Goal: Navigation & Orientation: Find specific page/section

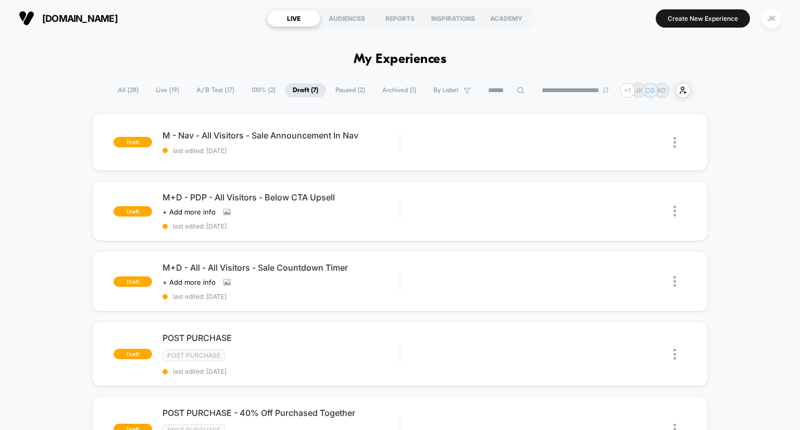
click at [387, 89] on span "Archived ( 1 )" at bounding box center [400, 90] width 50 height 14
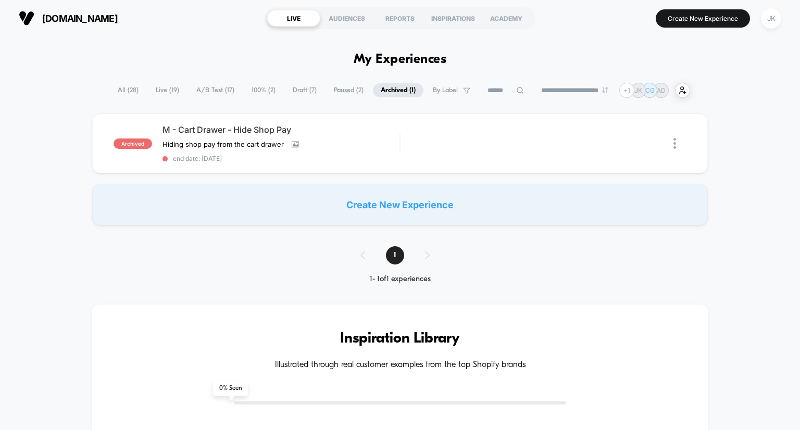
click at [346, 90] on span "Paused ( 2 )" at bounding box center [348, 90] width 45 height 14
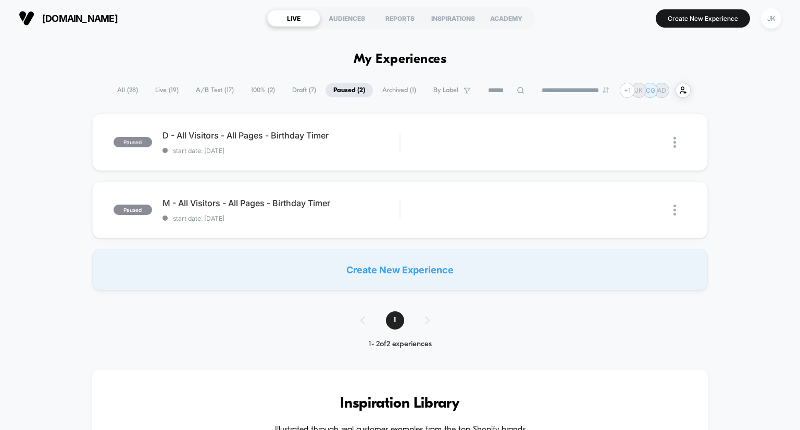
click at [277, 92] on div "**********" at bounding box center [400, 90] width 582 height 15
click at [211, 88] on span "A/B Test ( 17 )" at bounding box center [215, 90] width 54 height 14
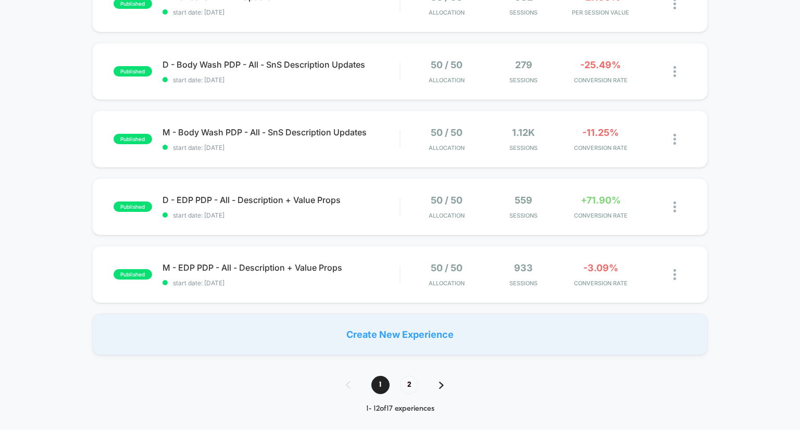
scroll to position [719, 0]
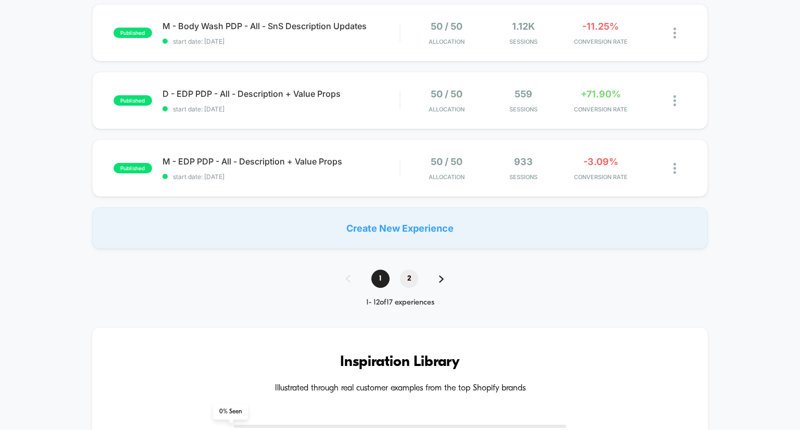
click at [411, 278] on span "2" at bounding box center [409, 279] width 18 height 18
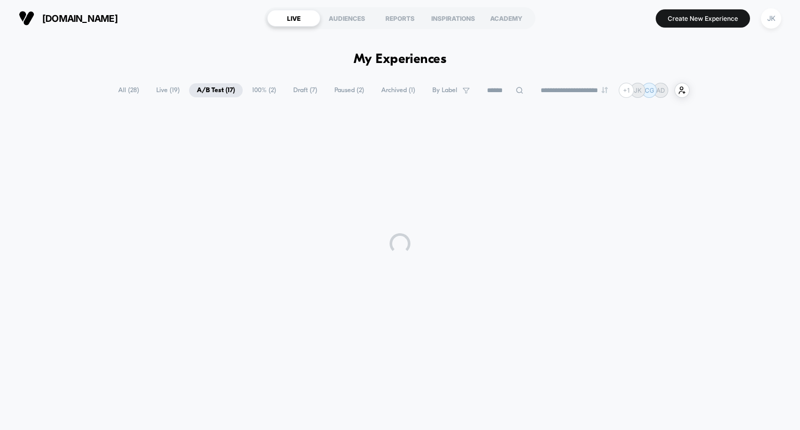
scroll to position [0, 0]
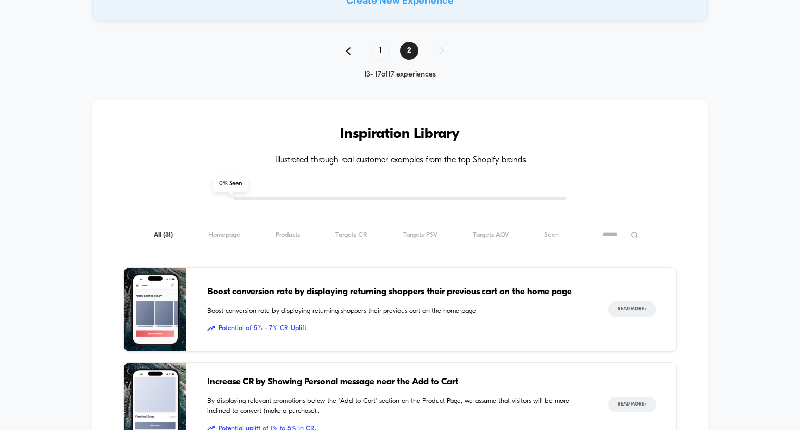
click at [382, 283] on div "Boost conversion rate by displaying returning shoppers their previous cart on t…" at bounding box center [397, 310] width 381 height 84
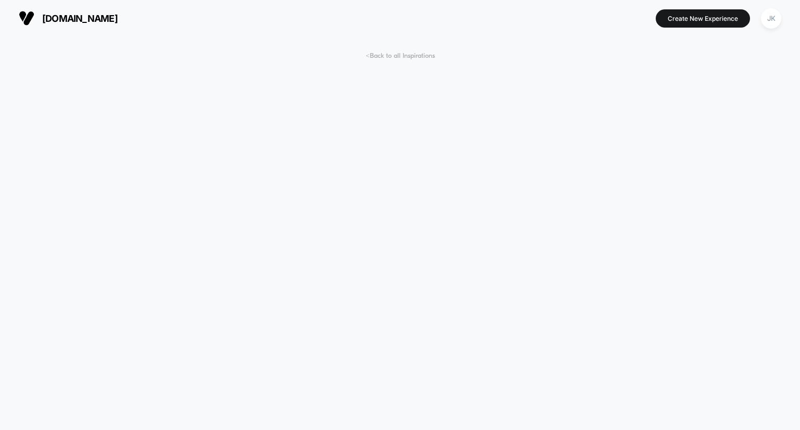
click at [389, 55] on span "< Back to all Inspirations" at bounding box center [400, 56] width 69 height 8
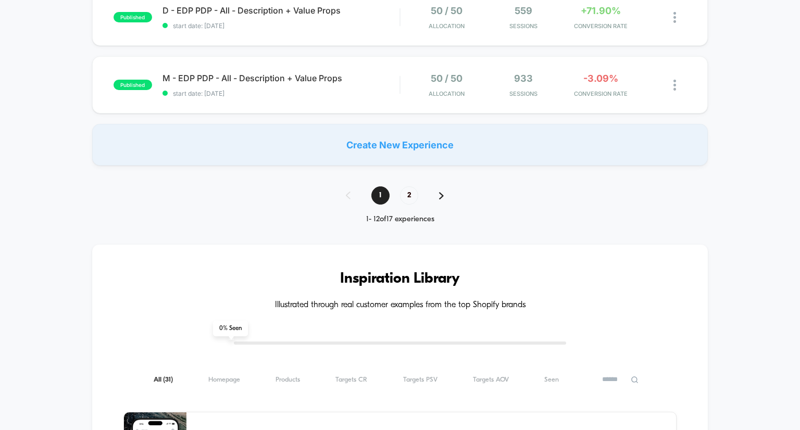
scroll to position [779, 0]
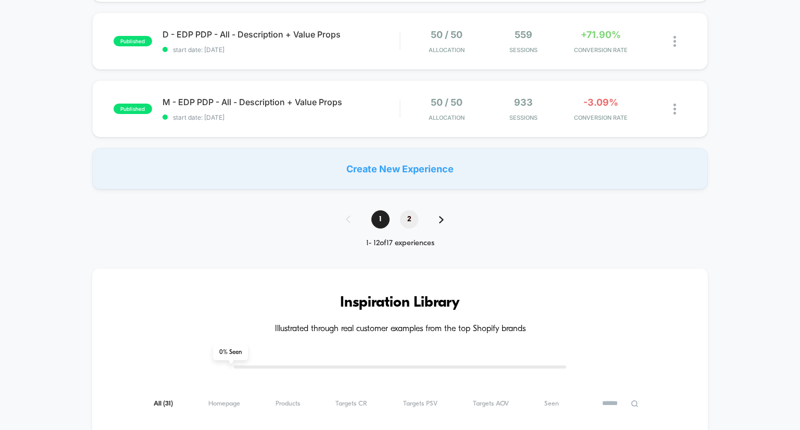
click at [406, 216] on span "2" at bounding box center [409, 220] width 18 height 18
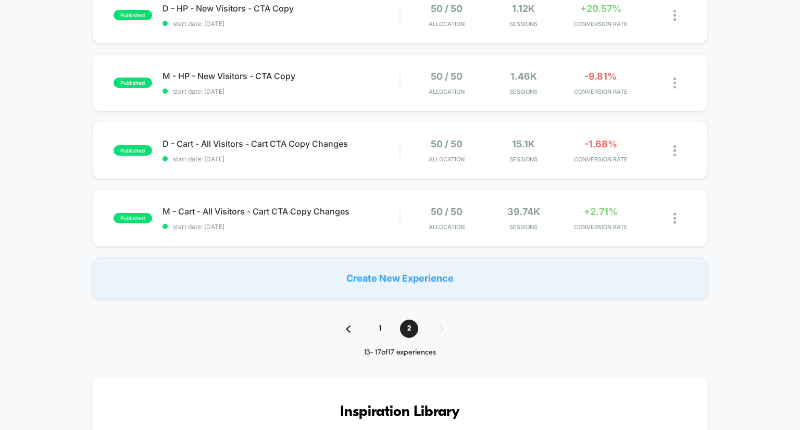
scroll to position [189, 0]
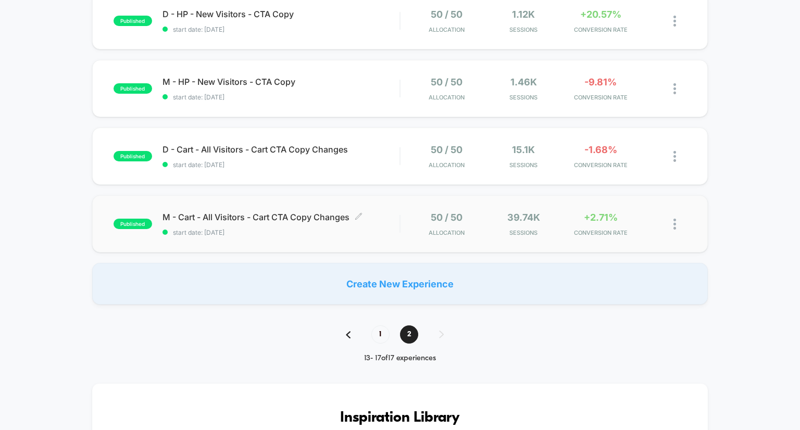
click at [329, 214] on span "M - Cart - All Visitors - Cart CTA Copy Changes Click to edit experience details" at bounding box center [282, 217] width 238 height 10
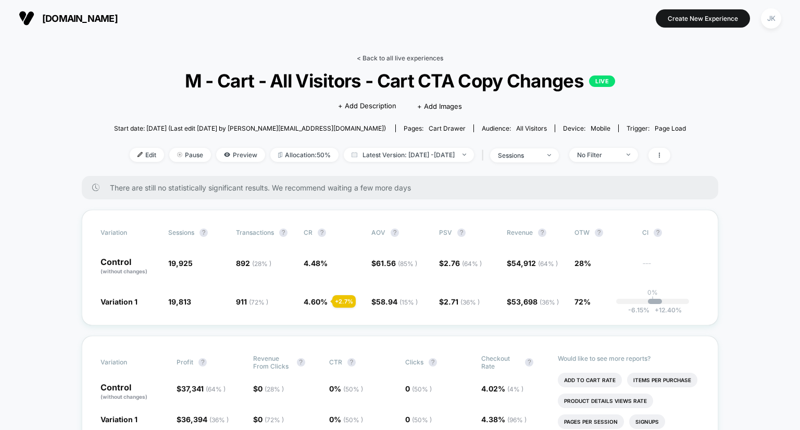
click at [408, 58] on link "< Back to all live experiences" at bounding box center [400, 58] width 87 height 8
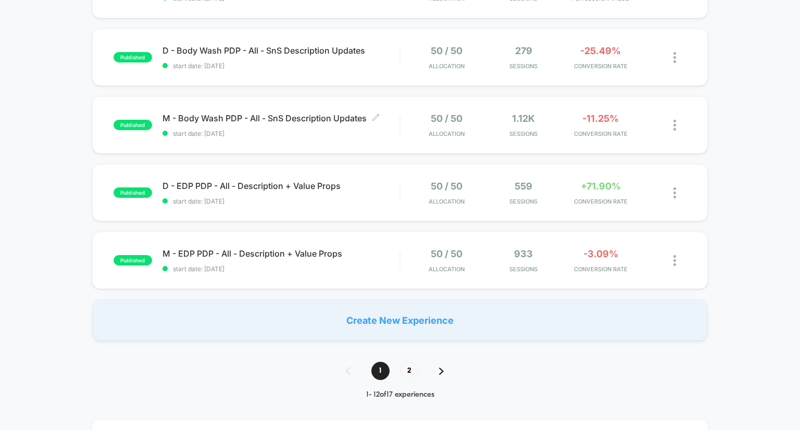
scroll to position [652, 0]
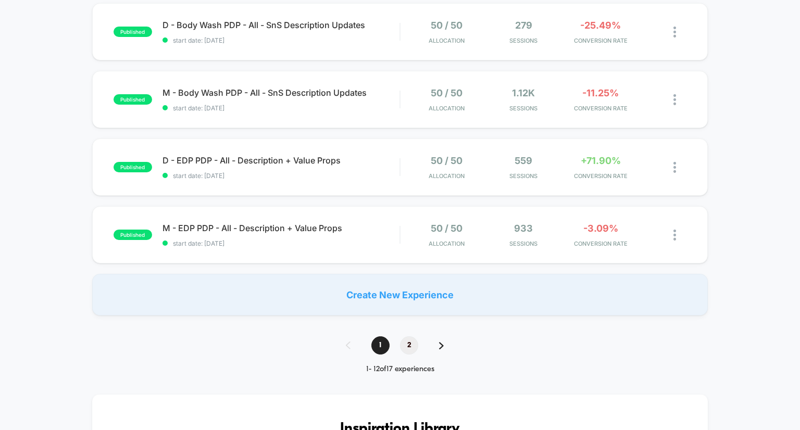
click at [410, 344] on span "2" at bounding box center [409, 346] width 18 height 18
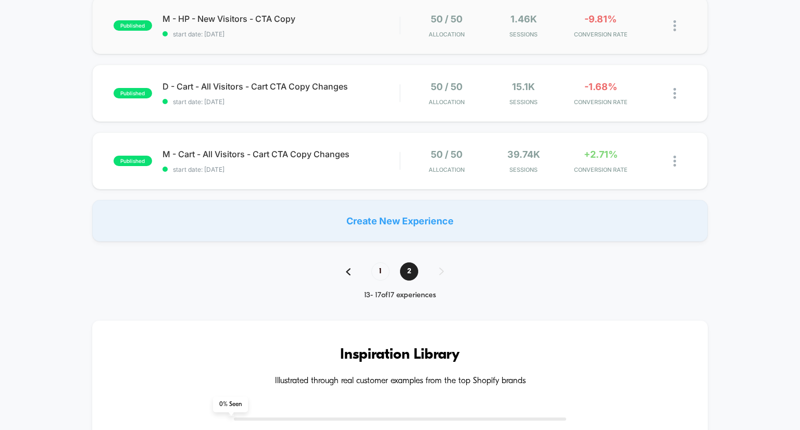
scroll to position [236, 0]
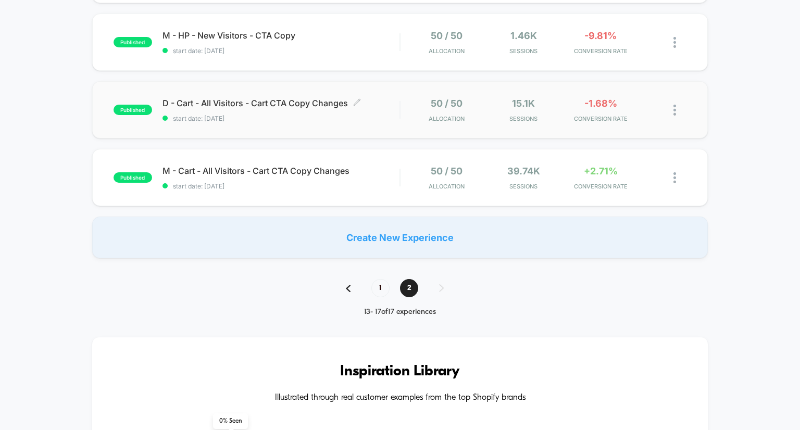
click at [327, 107] on span "D - Cart - All Visitors - Cart CTA Copy Changes Click to edit experience details" at bounding box center [282, 103] width 238 height 10
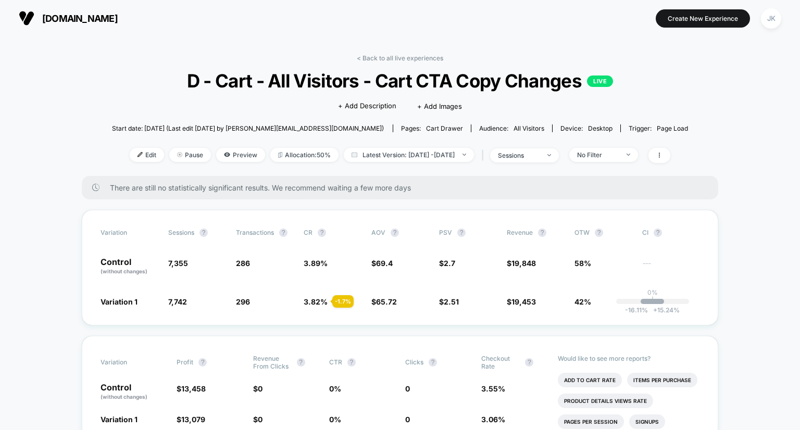
click at [406, 59] on link "< Back to all live experiences" at bounding box center [400, 58] width 87 height 8
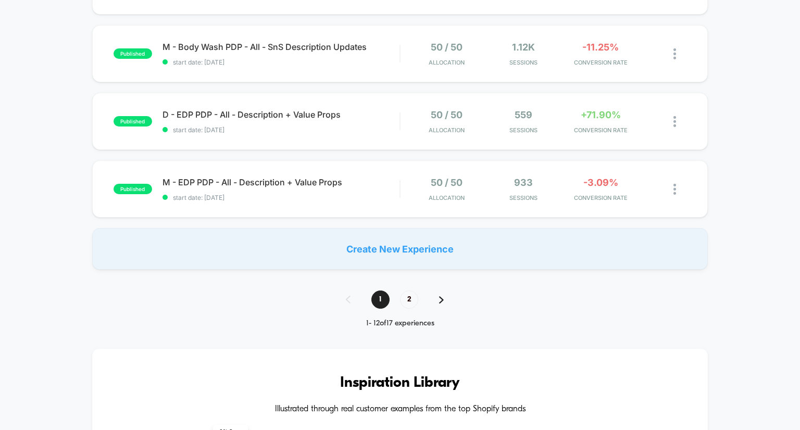
scroll to position [723, 0]
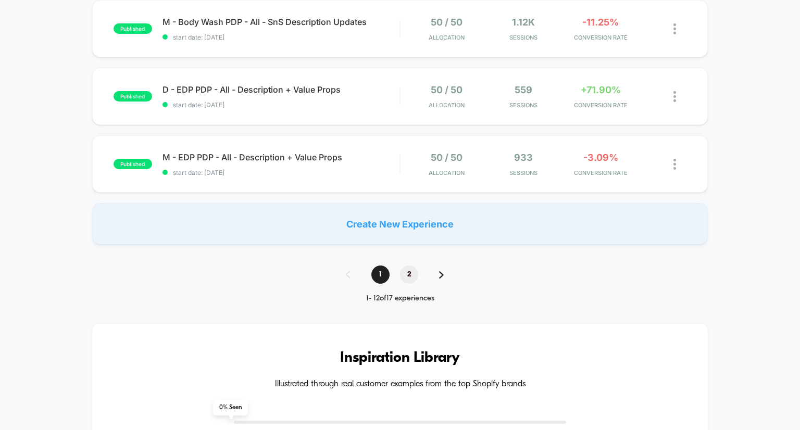
click at [405, 276] on span "2" at bounding box center [409, 275] width 18 height 18
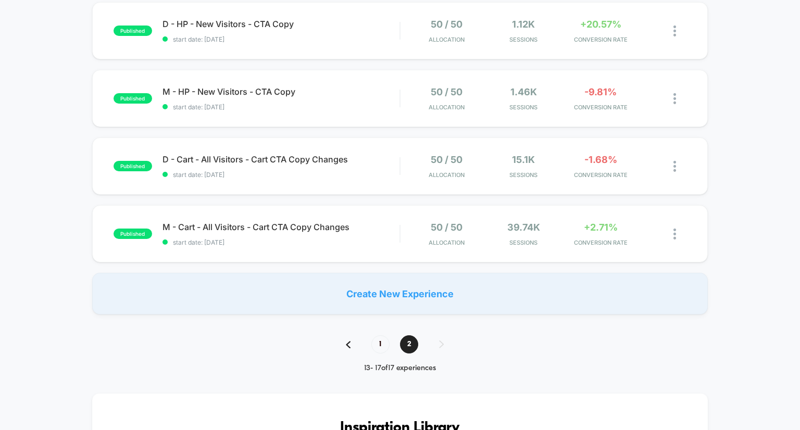
scroll to position [0, 0]
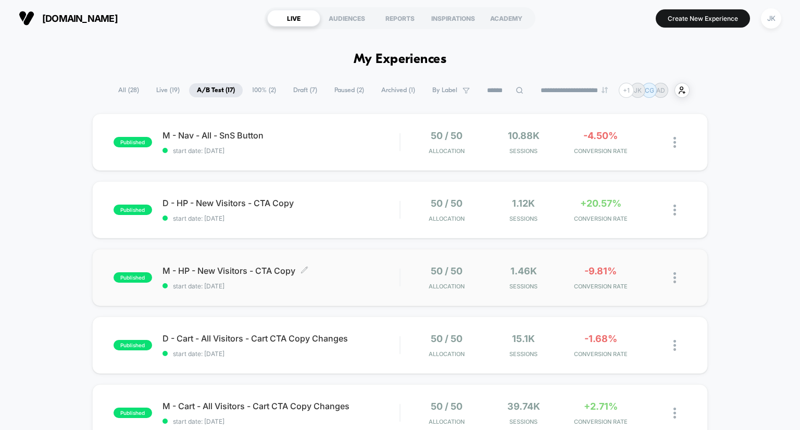
click at [249, 267] on span "M - HP - New Visitors - CTA Copy Click to edit experience details" at bounding box center [282, 271] width 238 height 10
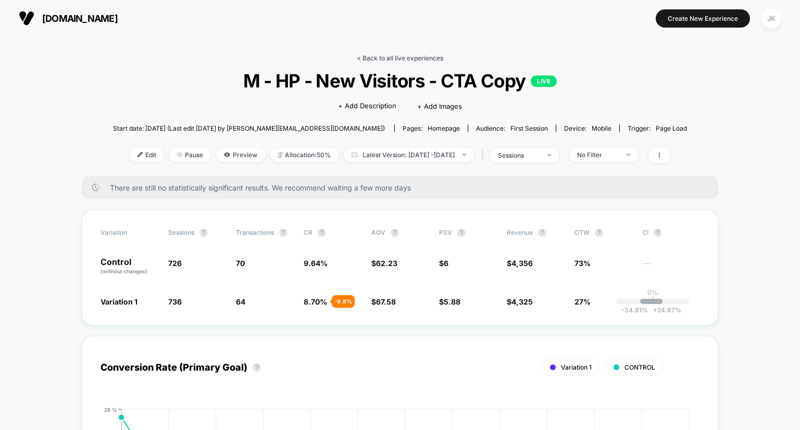
click at [404, 59] on link "< Back to all live experiences" at bounding box center [400, 58] width 87 height 8
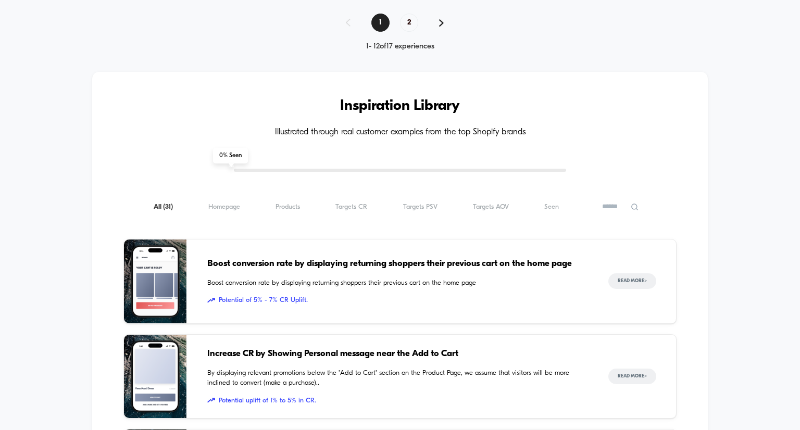
scroll to position [928, 0]
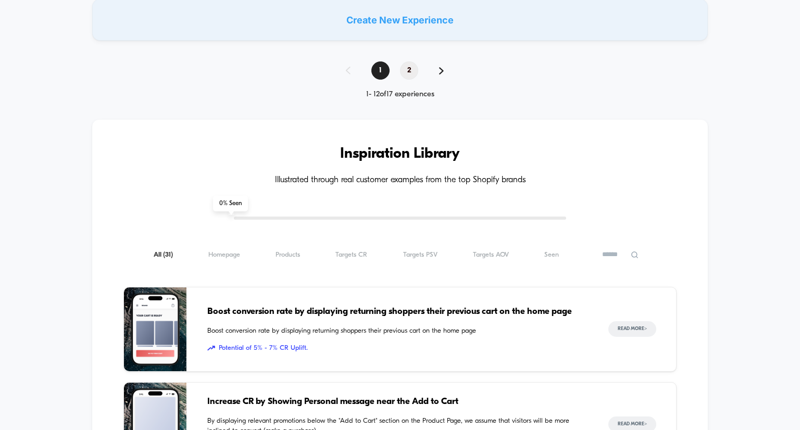
click at [406, 70] on span "2" at bounding box center [409, 70] width 18 height 18
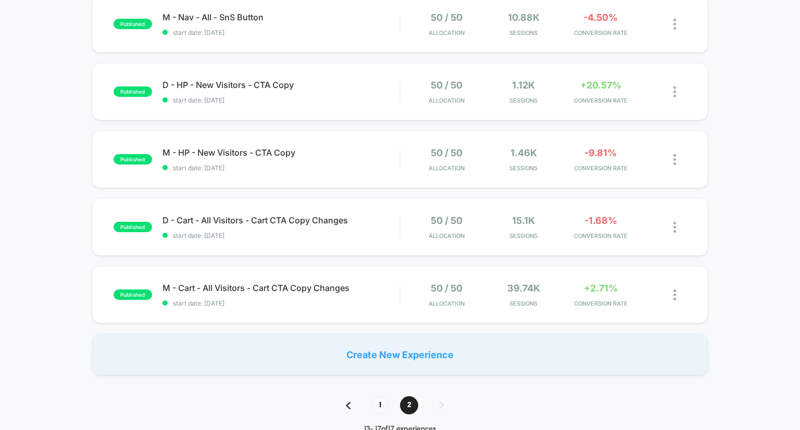
scroll to position [0, 0]
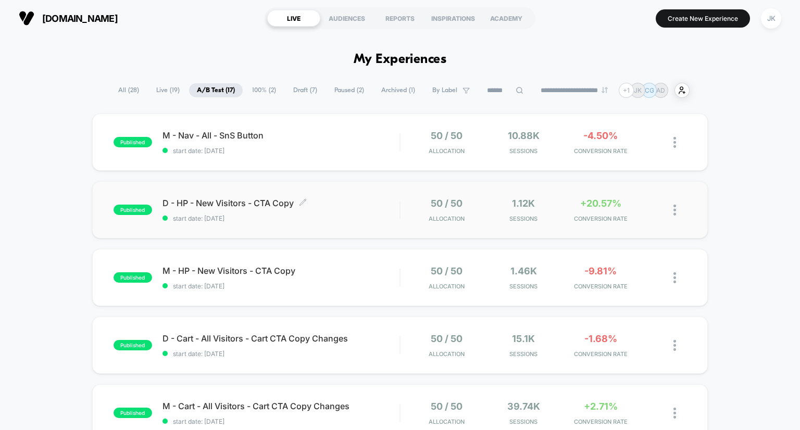
click at [262, 203] on span "D - HP - New Visitors - CTA Copy Click to edit experience details" at bounding box center [282, 203] width 238 height 10
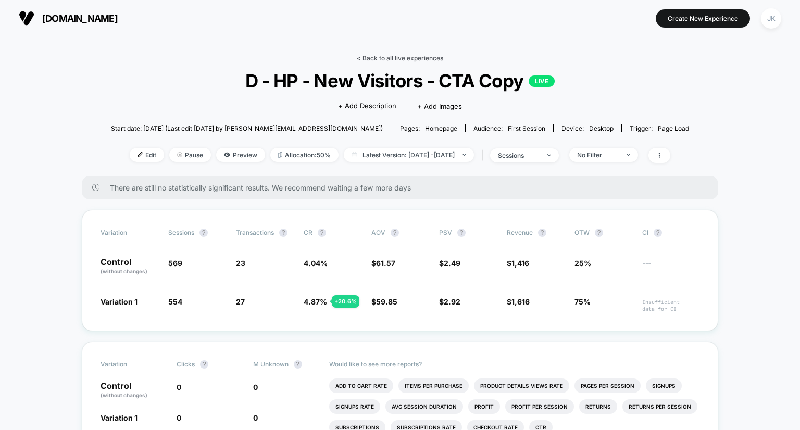
click at [403, 55] on link "< Back to all live experiences" at bounding box center [400, 58] width 87 height 8
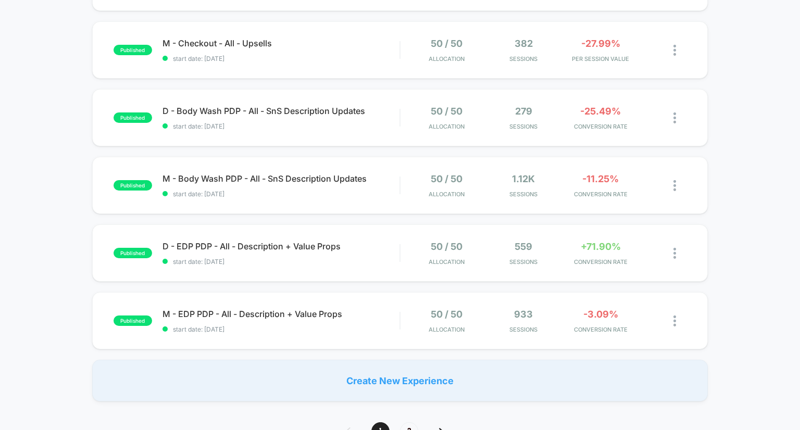
scroll to position [591, 0]
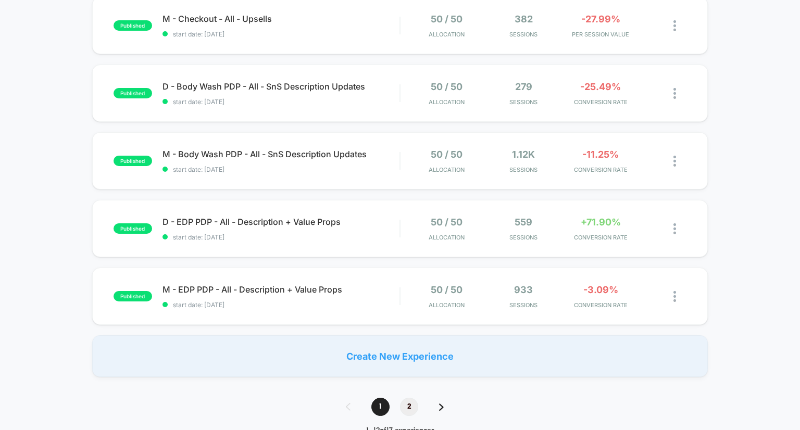
click at [411, 402] on span "2" at bounding box center [409, 407] width 18 height 18
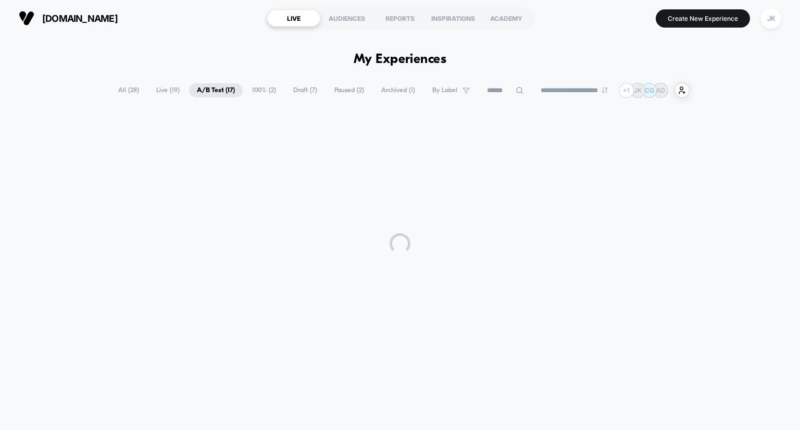
scroll to position [0, 0]
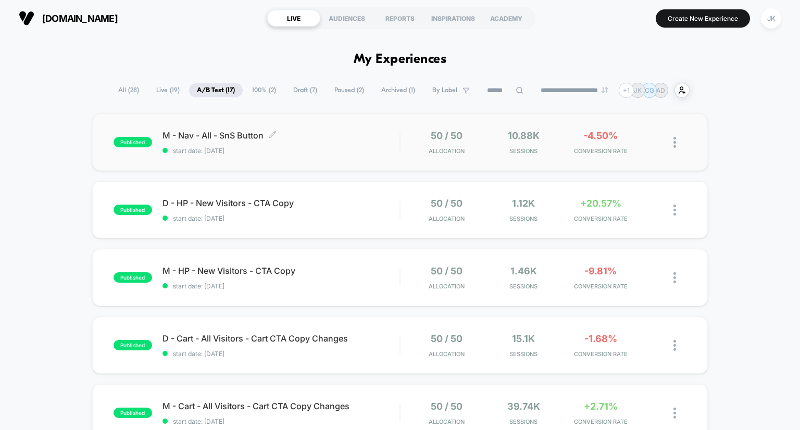
click at [251, 132] on span "M - Nav - All - SnS Button Click to edit experience details" at bounding box center [282, 135] width 238 height 10
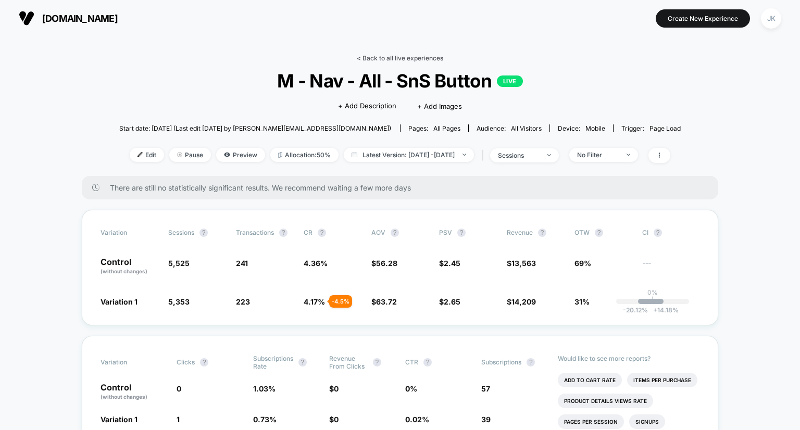
click at [392, 57] on link "< Back to all live experiences" at bounding box center [400, 58] width 87 height 8
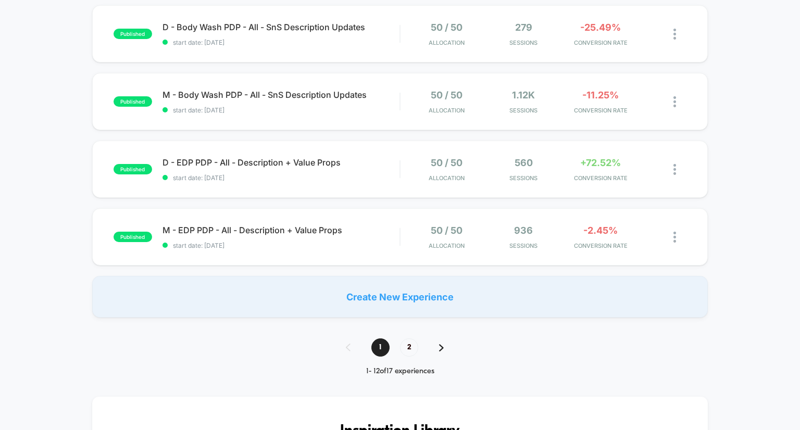
scroll to position [681, 0]
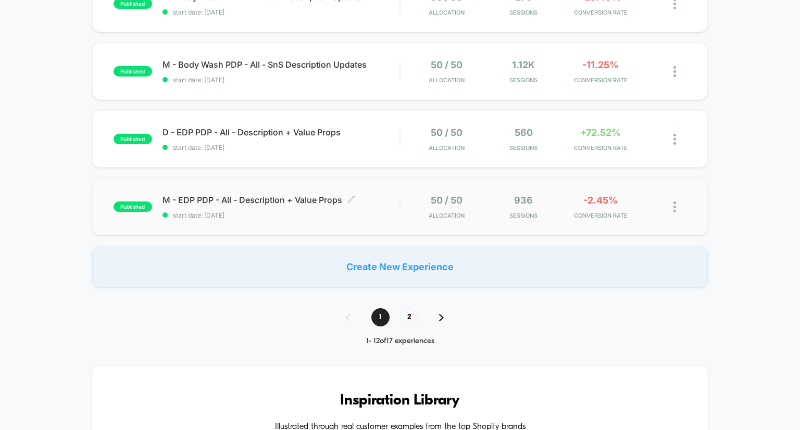
click at [297, 196] on span "M - EDP PDP - All - Description + Value Props Click to edit experience details" at bounding box center [282, 200] width 238 height 10
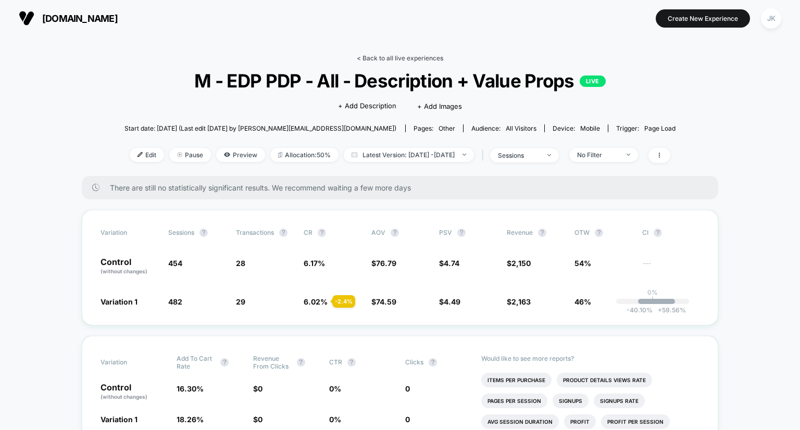
click at [414, 55] on link "< Back to all live experiences" at bounding box center [400, 58] width 87 height 8
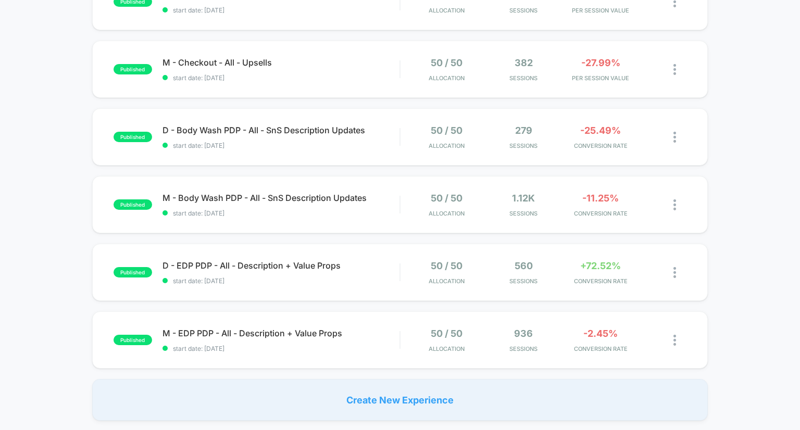
scroll to position [541, 0]
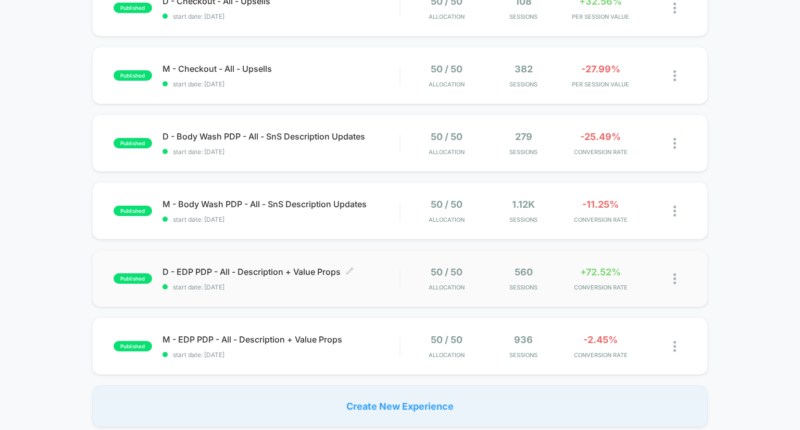
click at [265, 273] on span "D - EDP PDP - All - Description + Value Props Click to edit experience details" at bounding box center [282, 272] width 238 height 10
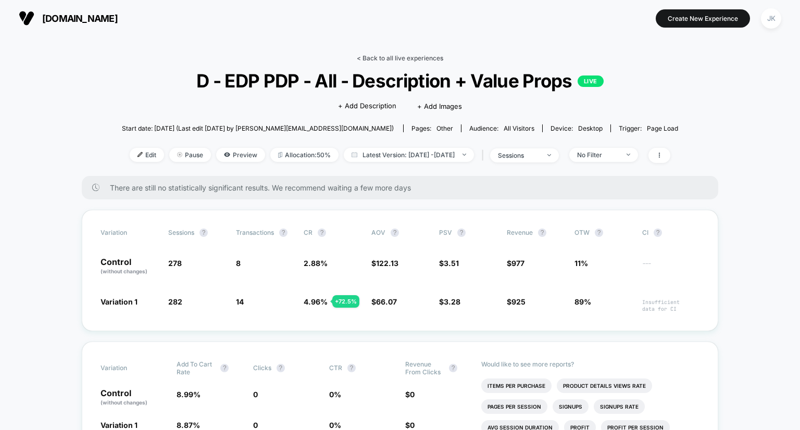
click at [380, 61] on link "< Back to all live experiences" at bounding box center [400, 58] width 87 height 8
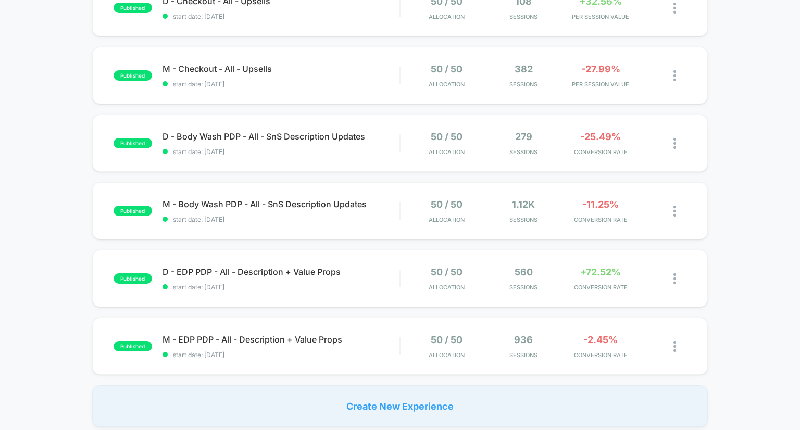
scroll to position [542, 0]
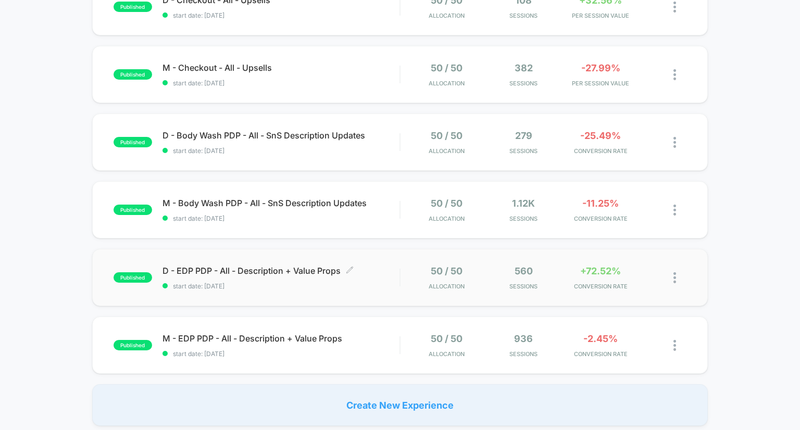
click at [310, 272] on span "D - EDP PDP - All - Description + Value Props Click to edit experience details" at bounding box center [282, 271] width 238 height 10
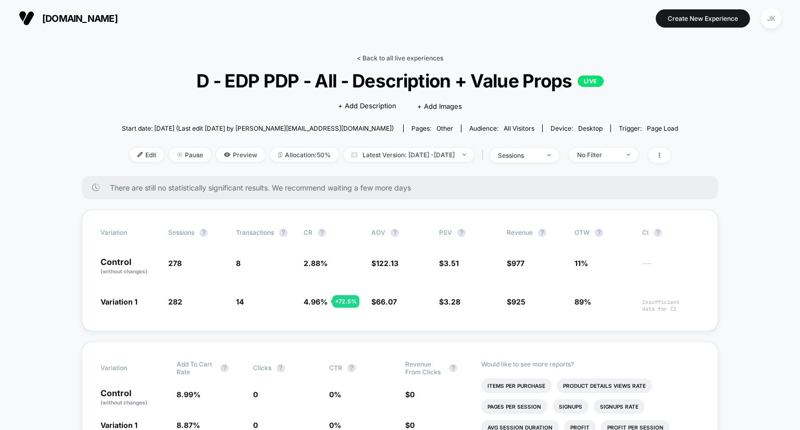
click at [387, 59] on link "< Back to all live experiences" at bounding box center [400, 58] width 87 height 8
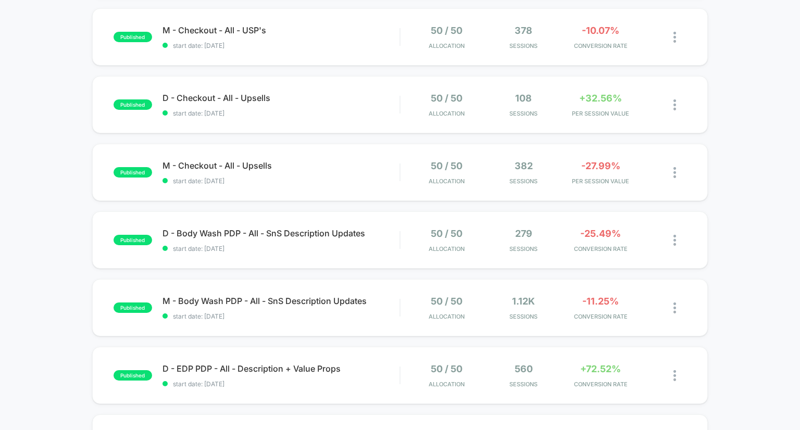
scroll to position [444, 0]
click at [305, 302] on span "M - Body Wash PDP - All - SnS Description Updates Click to edit experience deta…" at bounding box center [282, 301] width 238 height 10
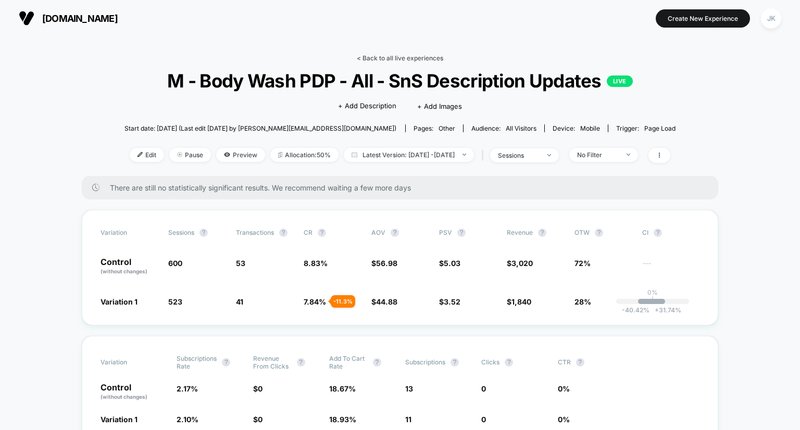
click at [400, 58] on link "< Back to all live experiences" at bounding box center [400, 58] width 87 height 8
